Goal: Task Accomplishment & Management: Use online tool/utility

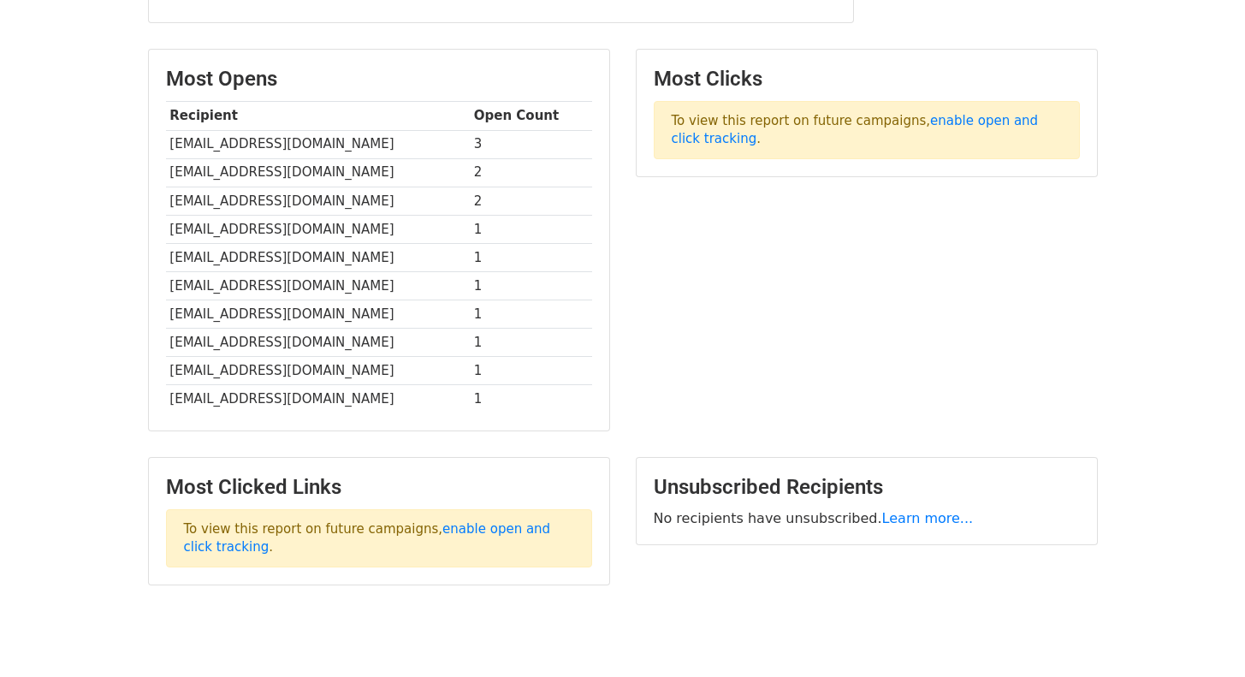
scroll to position [425, 0]
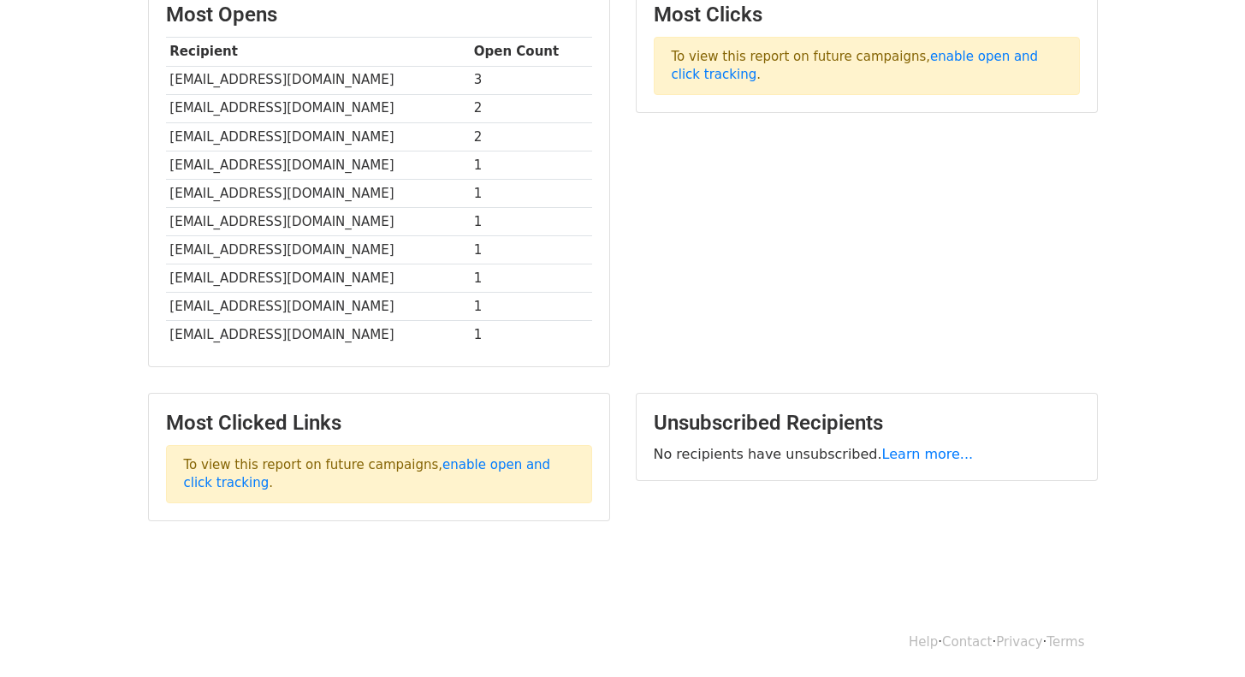
click at [344, 265] on td "[EMAIL_ADDRESS][DOMAIN_NAME]" at bounding box center [318, 278] width 304 height 28
click at [339, 274] on td "[EMAIL_ADDRESS][DOMAIN_NAME]" at bounding box center [318, 278] width 304 height 28
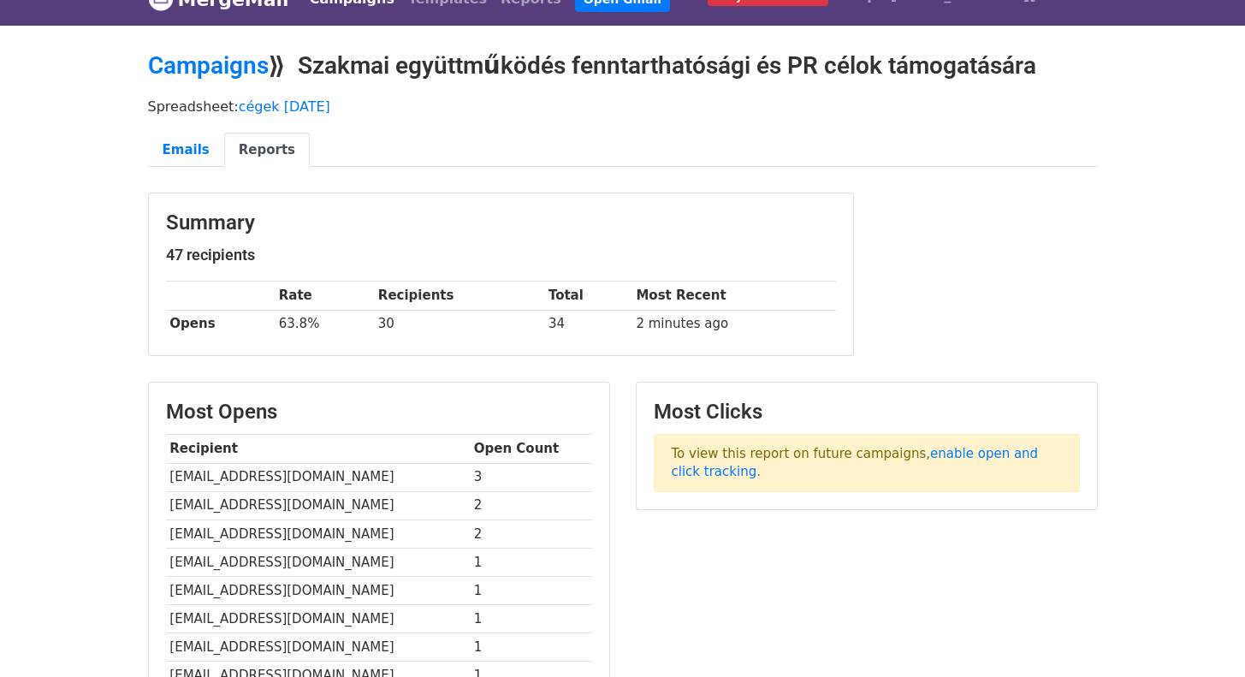
scroll to position [0, 0]
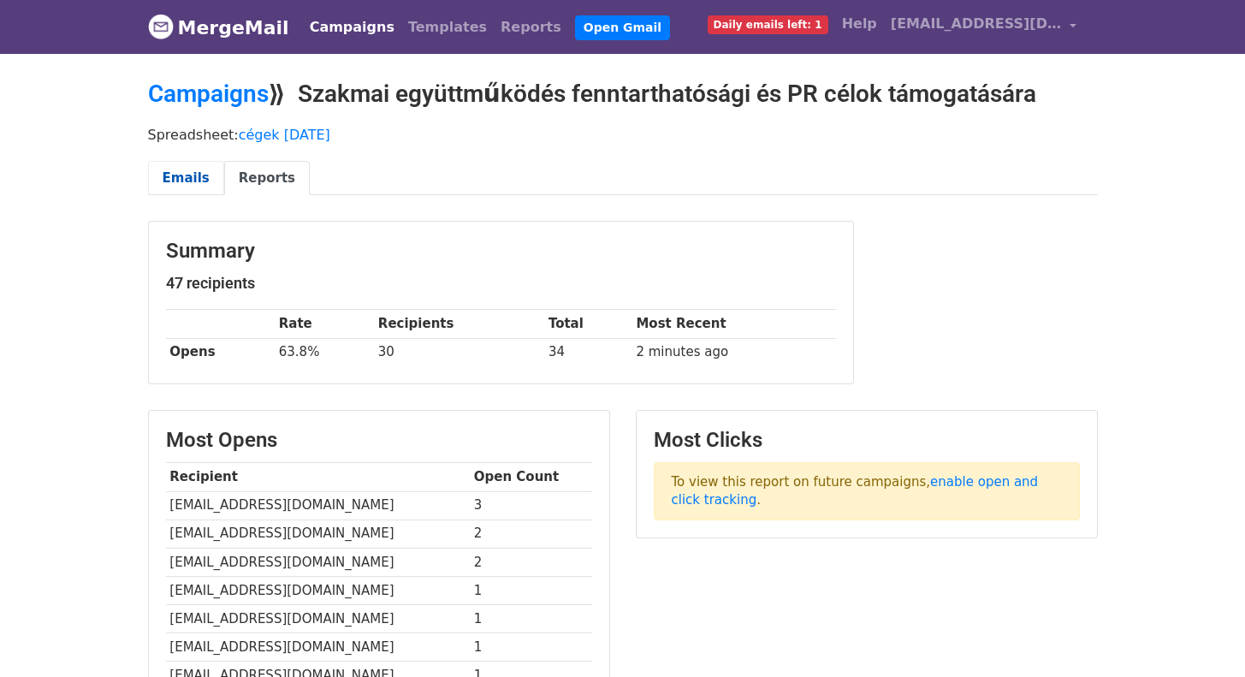
click at [164, 175] on link "Emails" at bounding box center [186, 178] width 76 height 35
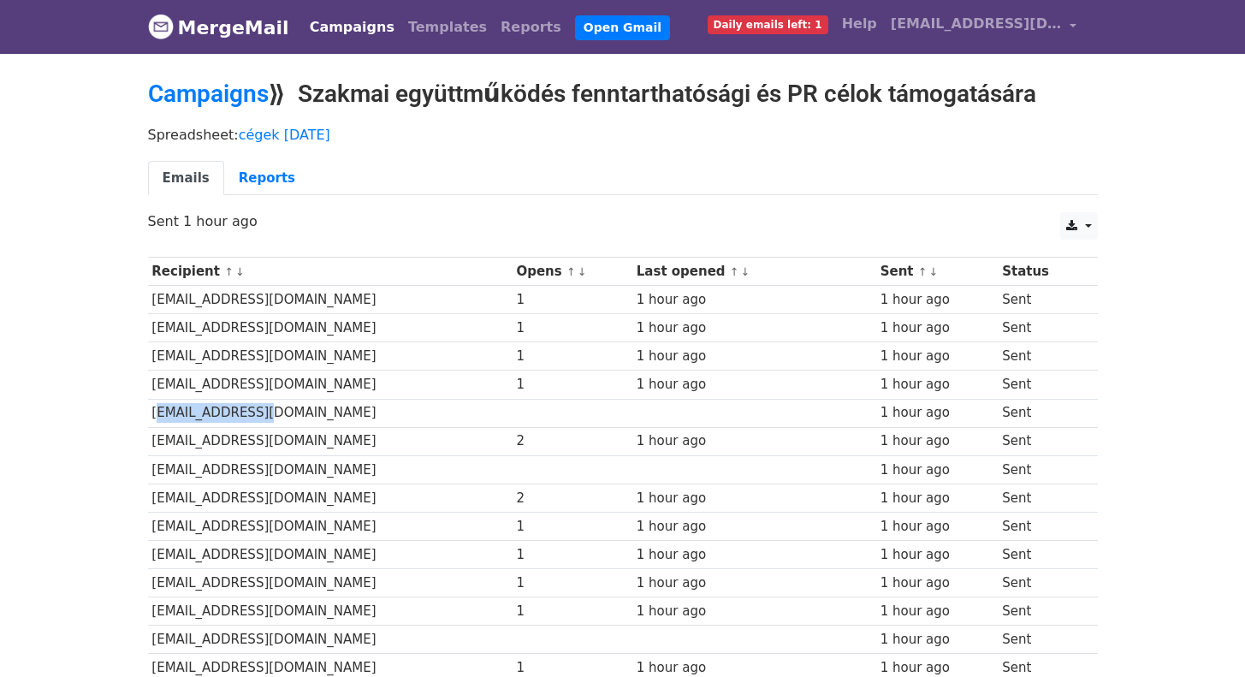
drag, startPoint x: 258, startPoint y: 416, endPoint x: 150, endPoint y: 418, distance: 108.7
click at [150, 417] on td "info@zoldkez.hu" at bounding box center [330, 413] width 364 height 28
click at [566, 270] on small "↑ ↓" at bounding box center [575, 271] width 18 height 13
click at [566, 270] on link "↑" at bounding box center [570, 271] width 9 height 13
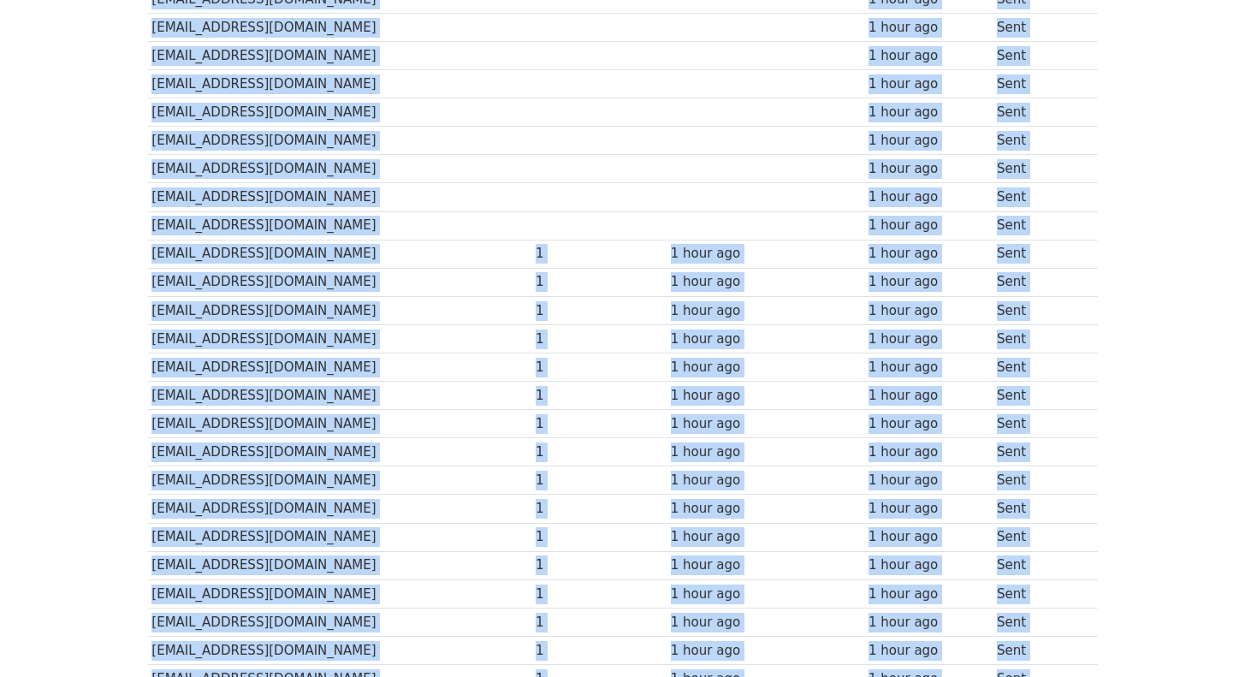
scroll to position [542, 0]
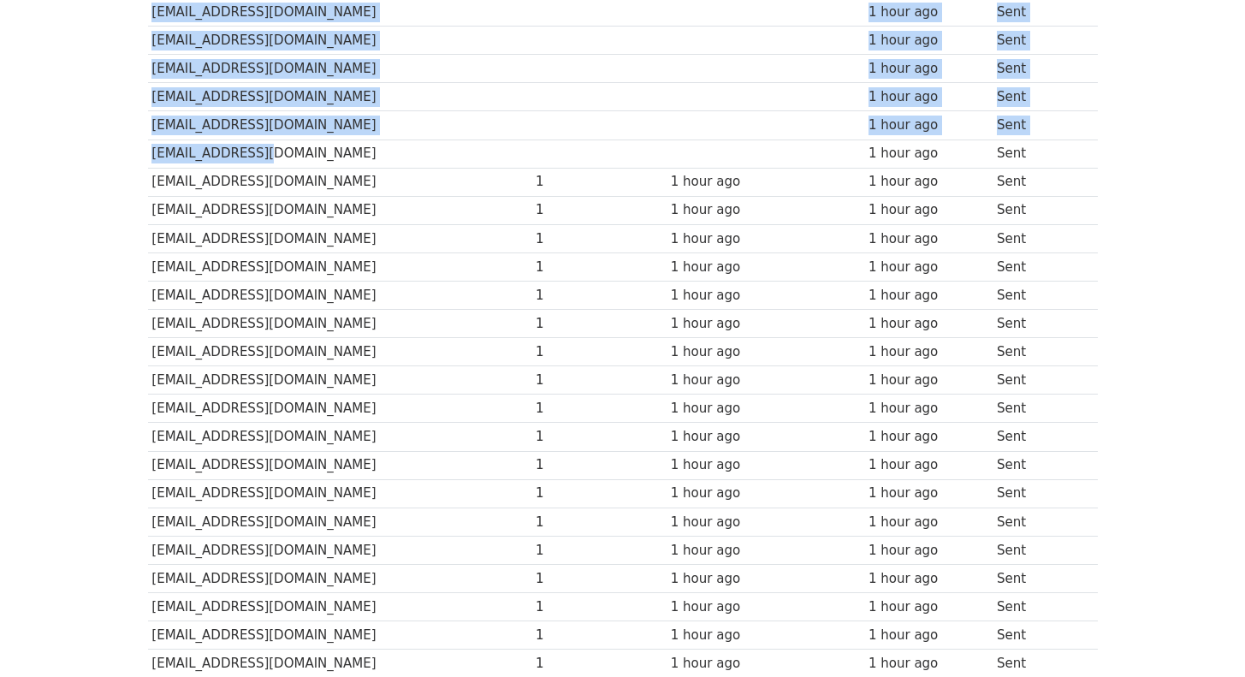
drag, startPoint x: 150, startPoint y: 299, endPoint x: 261, endPoint y: 160, distance: 178.4
click at [261, 160] on tbody "Recipient ↑ ↓ Opens ↑ ↓ Last opened ↑ ↓ Sent ↑ ↓ Status info@zoldkez.hu 1 hour …" at bounding box center [623, 394] width 950 height 1358
copy tbody "info@zoldkez.hu 1 hour ago Sent info@zoldlelek.hu 1 hour ago Sent info@zoldelet…"
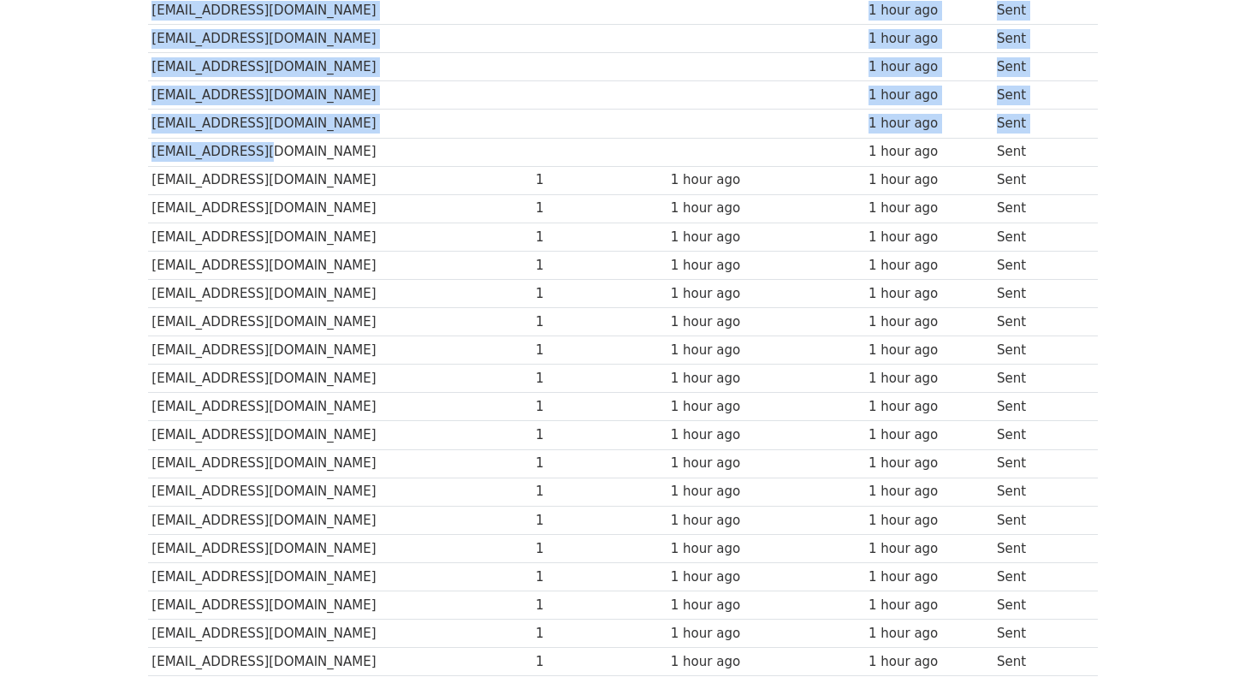
scroll to position [547, 0]
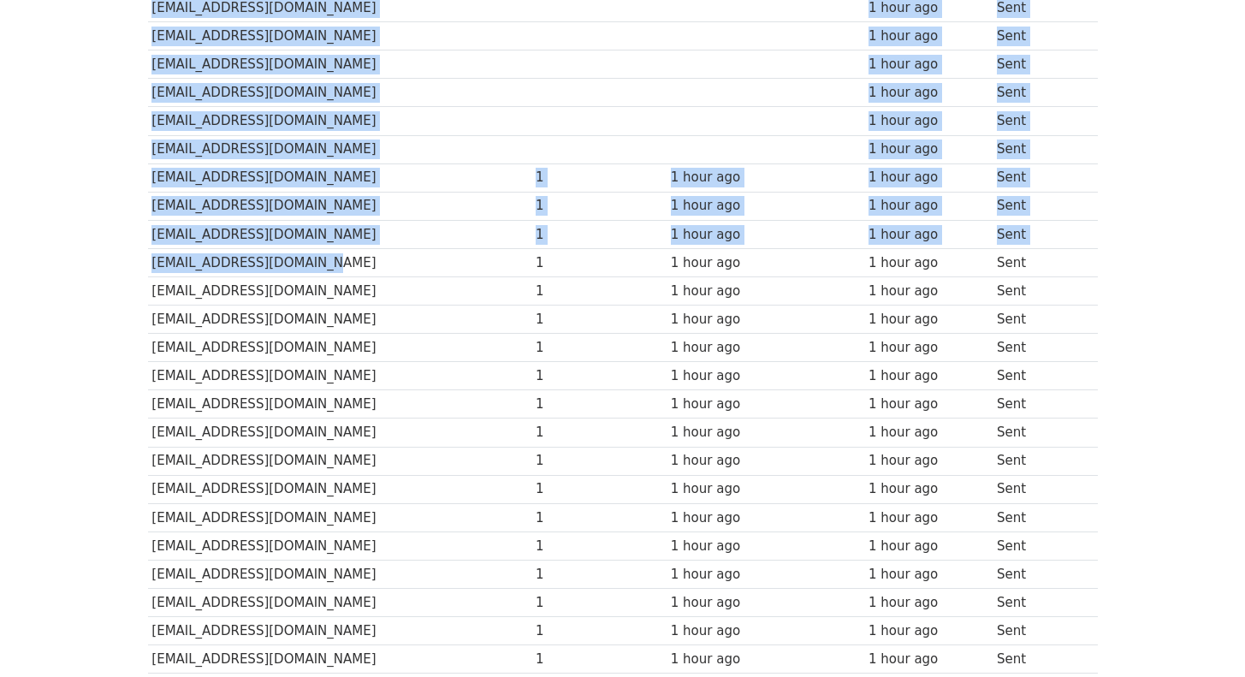
drag, startPoint x: 144, startPoint y: 169, endPoint x: 296, endPoint y: 271, distance: 183.6
click at [296, 271] on div "Recipient ↑ ↓ Opens ↑ ↓ Last opened ↑ ↓ Sent ↑ ↓ Status info@zoldkez.hu 1 hour …" at bounding box center [622, 392] width 975 height 1382
click at [296, 271] on td "[EMAIL_ADDRESS][DOMAIN_NAME]" at bounding box center [340, 262] width 384 height 28
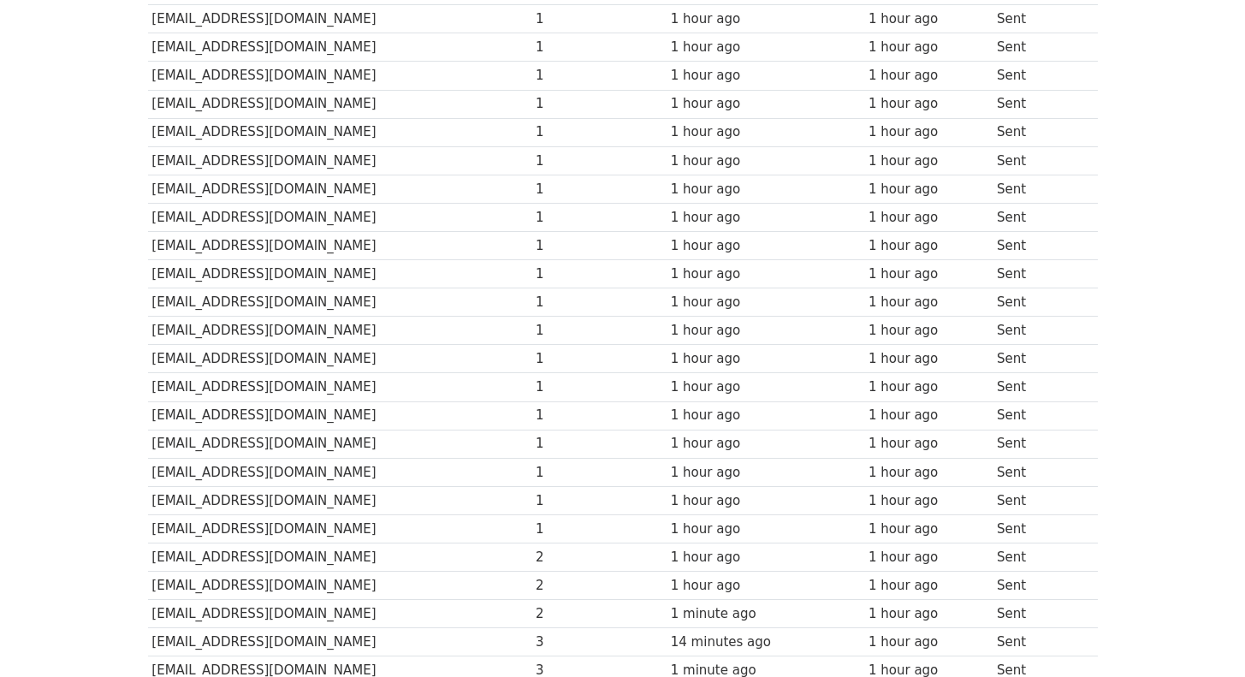
scroll to position [1033, 0]
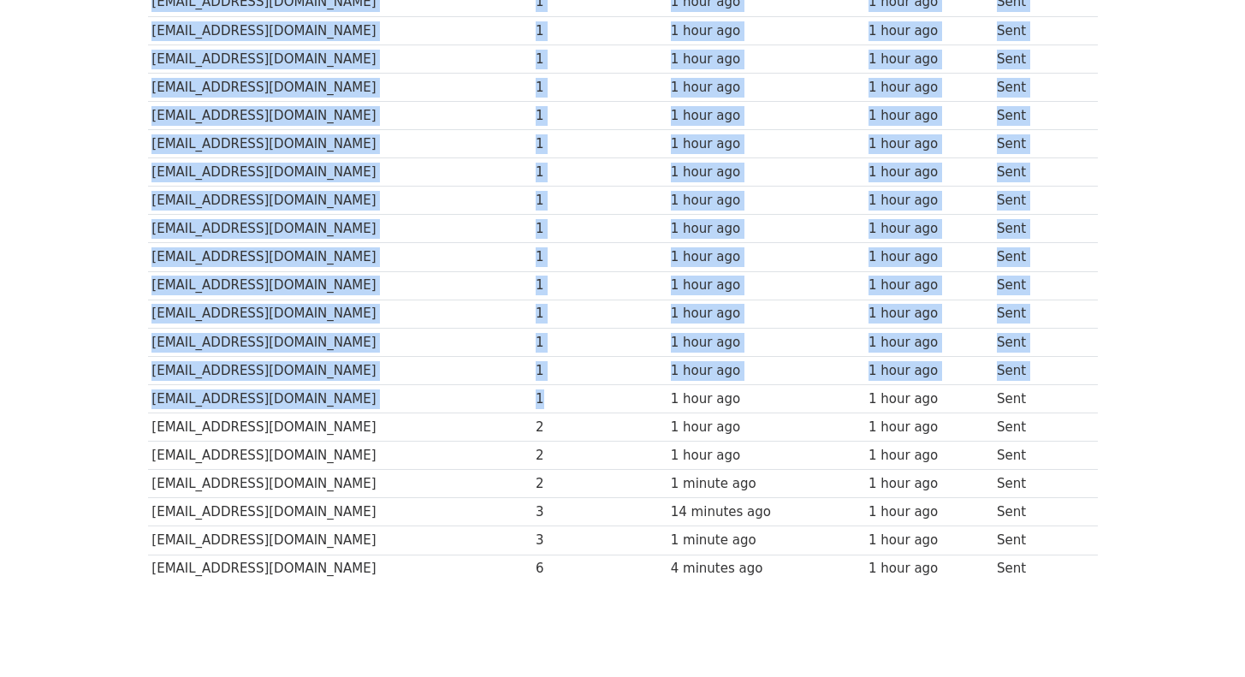
drag, startPoint x: 149, startPoint y: 176, endPoint x: 559, endPoint y: 408, distance: 471.5
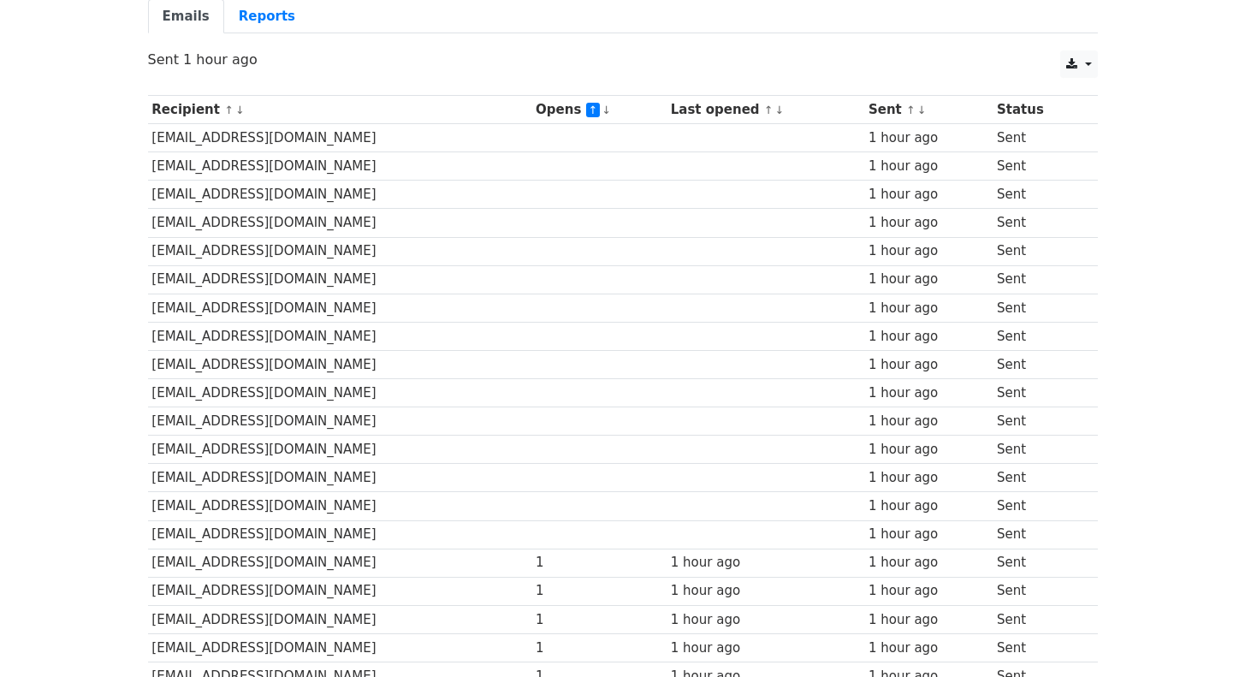
scroll to position [0, 0]
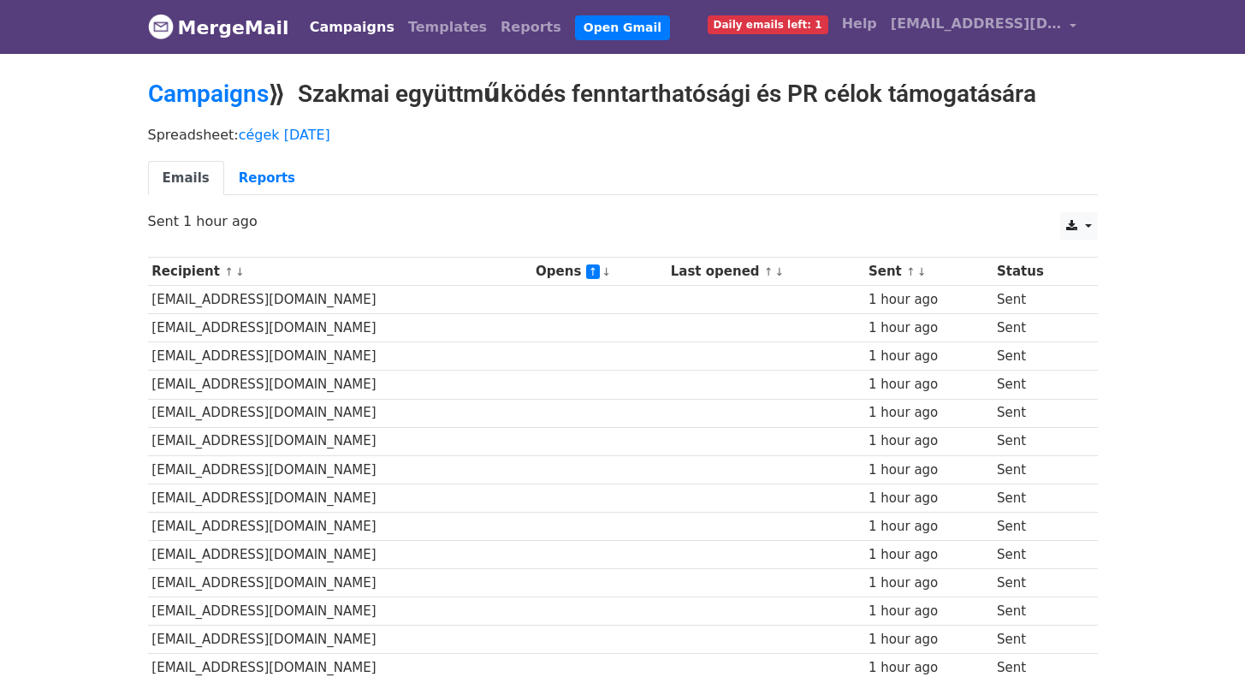
click at [586, 275] on link "↑" at bounding box center [593, 271] width 15 height 15
click at [586, 271] on link "↑" at bounding box center [593, 271] width 15 height 15
click at [601, 269] on link "↓" at bounding box center [605, 271] width 9 height 13
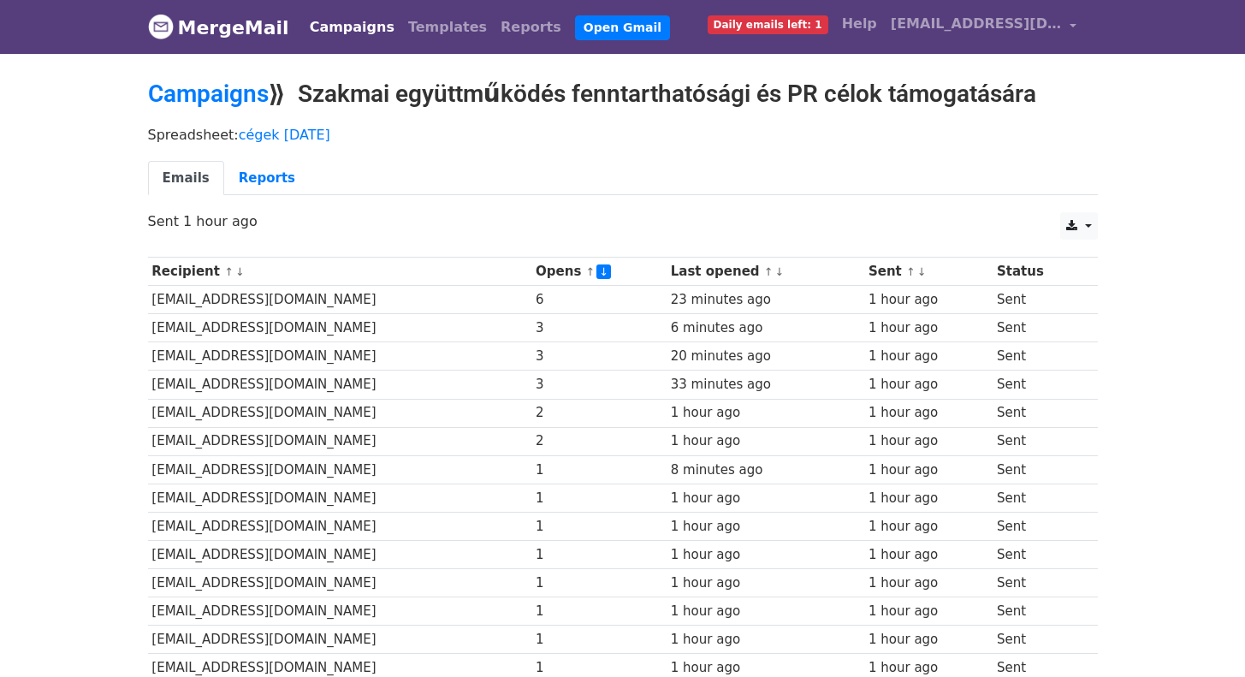
click at [636, 154] on div "Spreadsheet: cégek [DATE] Emails Reports" at bounding box center [622, 165] width 975 height 96
